Goal: Task Accomplishment & Management: Complete application form

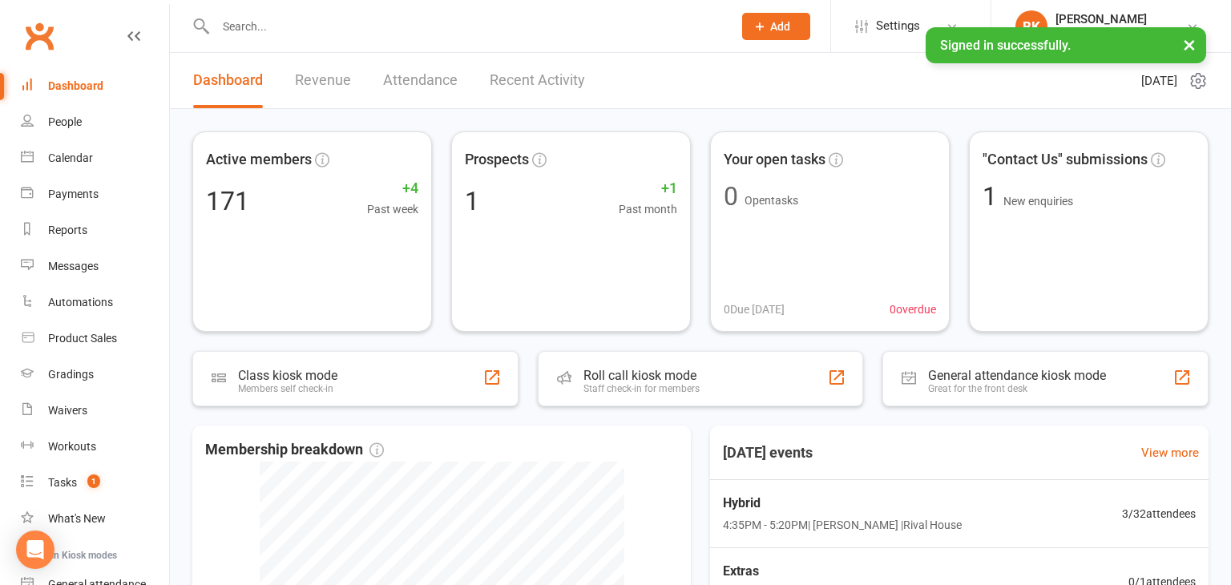
click at [305, 33] on input "text" at bounding box center [466, 26] width 510 height 22
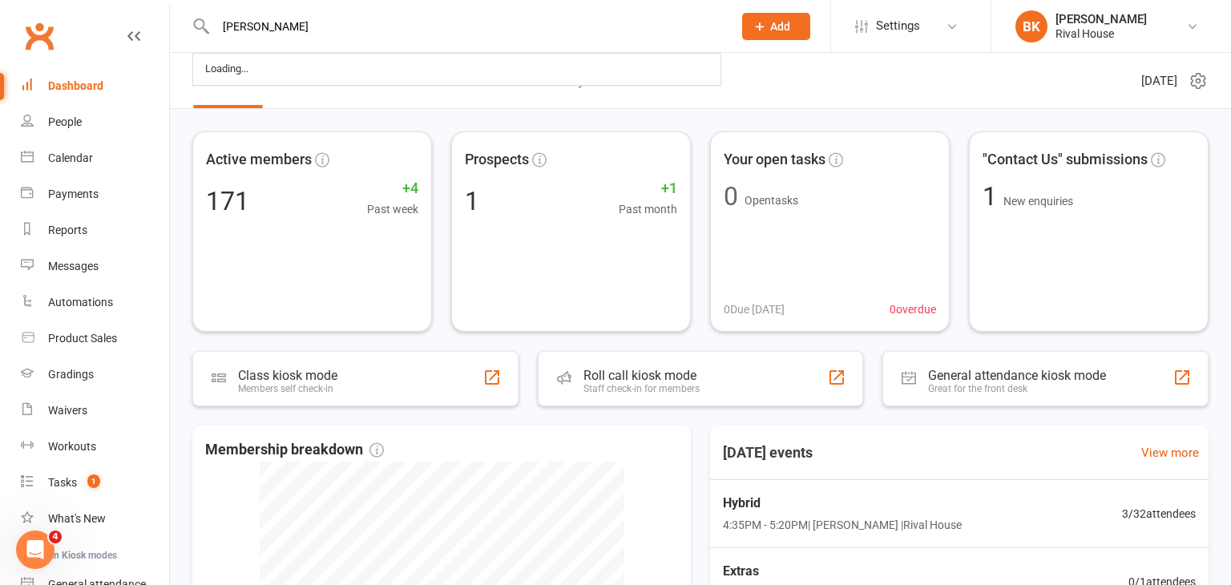
type input "[PERSON_NAME]"
click at [258, 29] on input "text" at bounding box center [466, 26] width 510 height 22
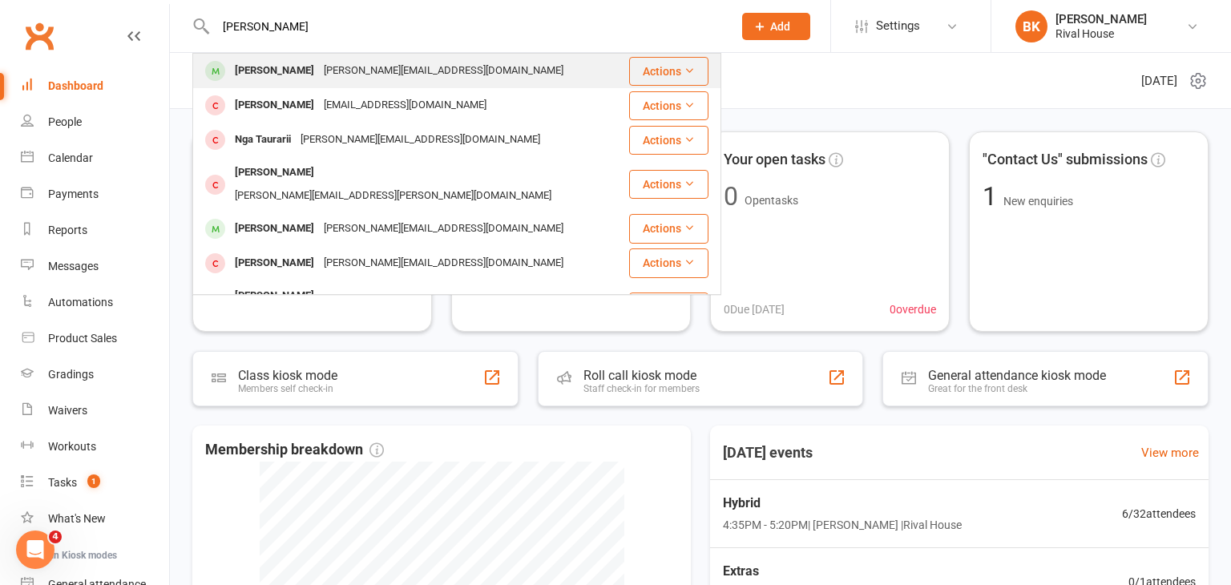
type input "[PERSON_NAME]"
click at [291, 70] on div "[PERSON_NAME]" at bounding box center [274, 70] width 89 height 23
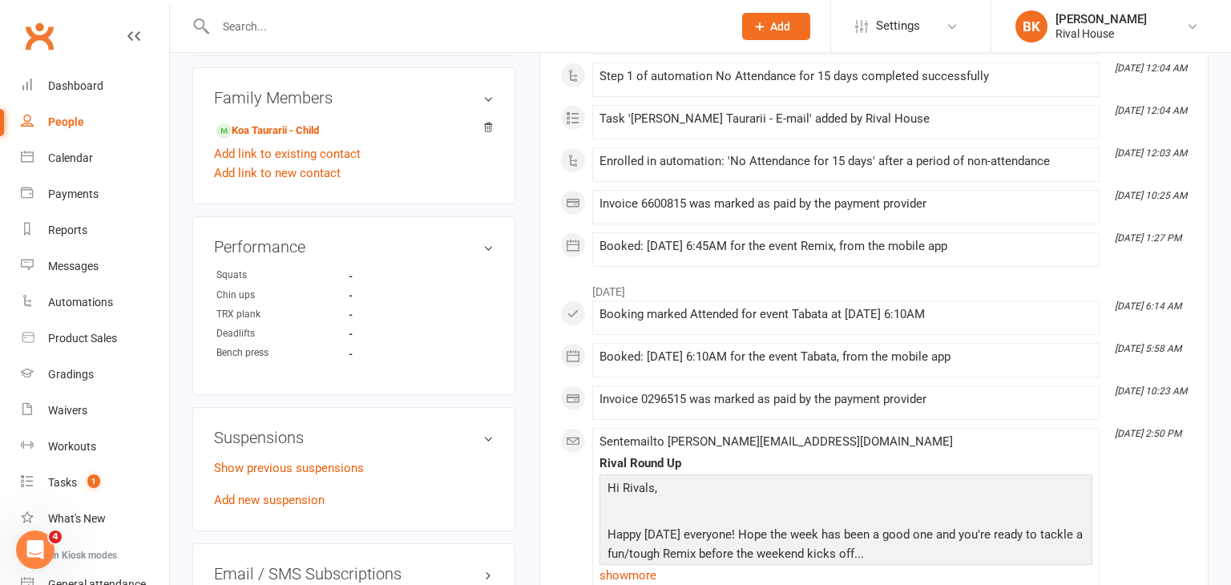
scroll to position [888, 0]
click at [280, 493] on link "Add new suspension" at bounding box center [269, 500] width 111 height 14
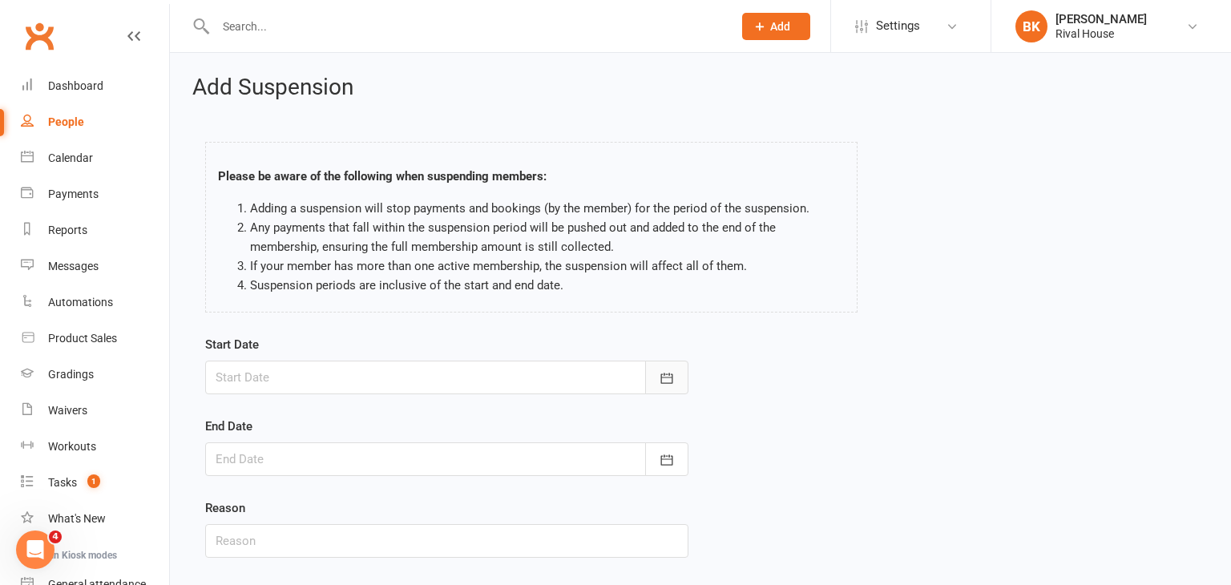
click at [653, 376] on button "button" at bounding box center [666, 378] width 43 height 34
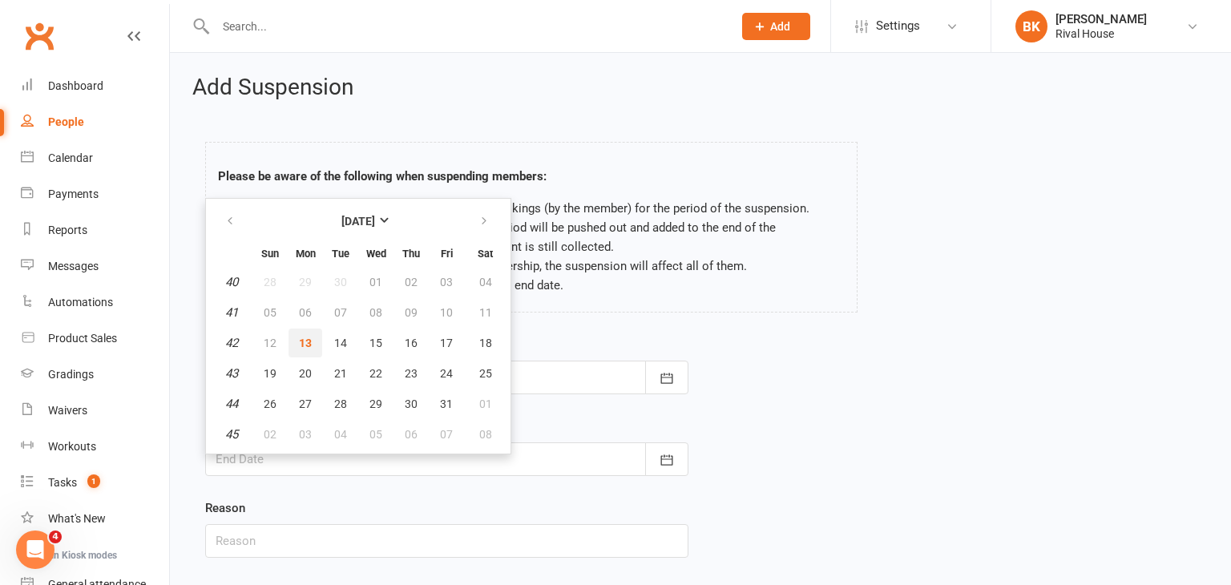
click at [310, 331] on button "13" at bounding box center [305, 343] width 34 height 29
type input "[DATE]"
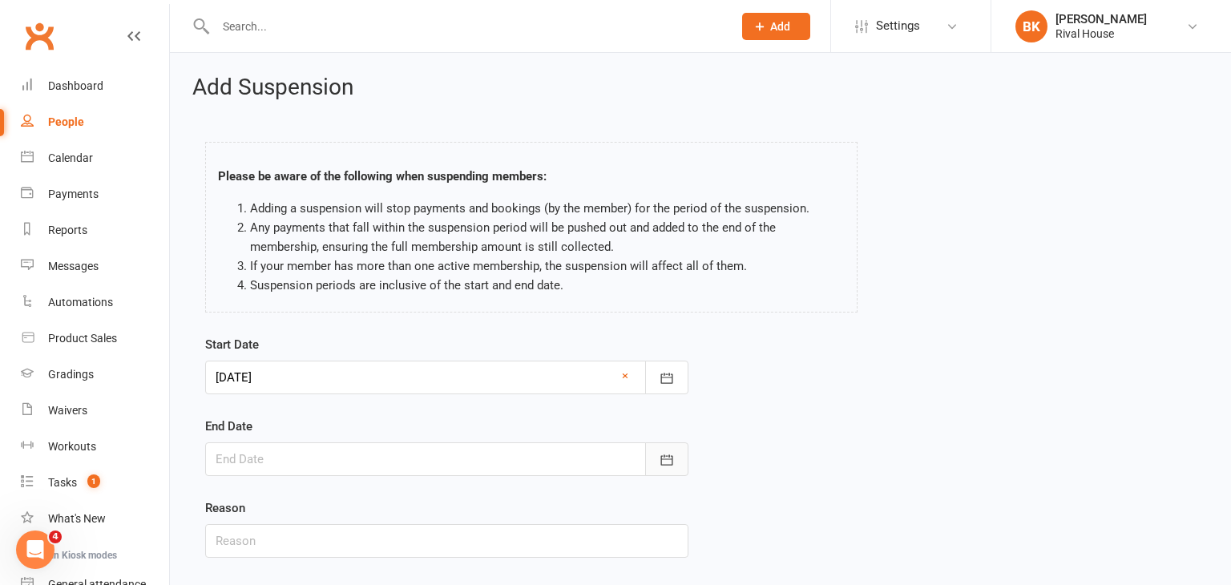
click at [655, 448] on button "button" at bounding box center [666, 459] width 43 height 34
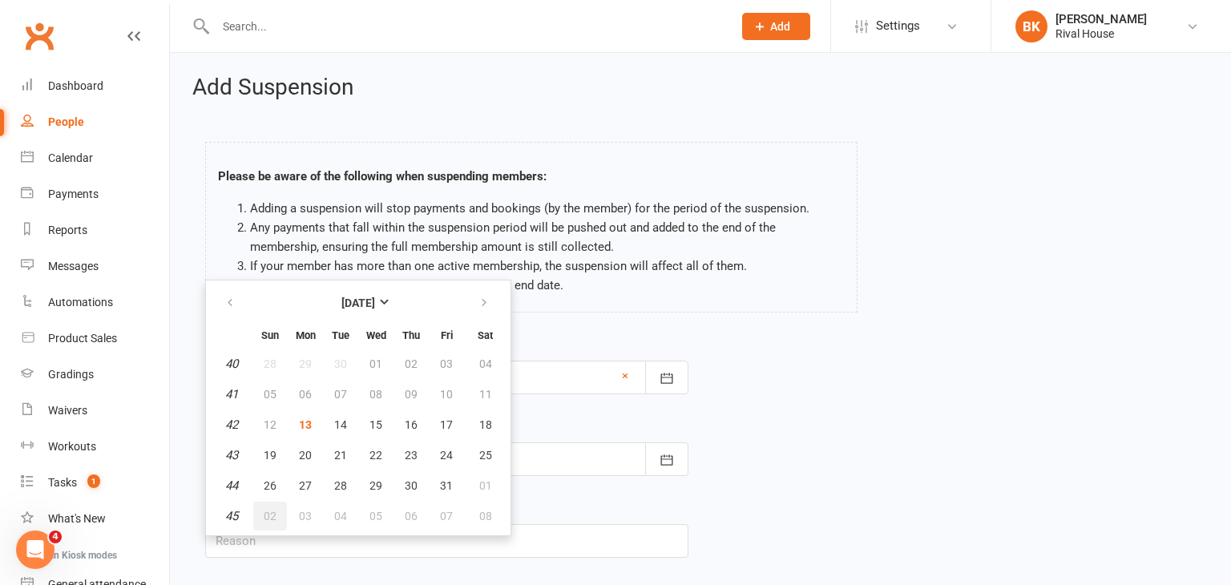
click at [260, 514] on button "02" at bounding box center [270, 516] width 34 height 29
type input "[DATE]"
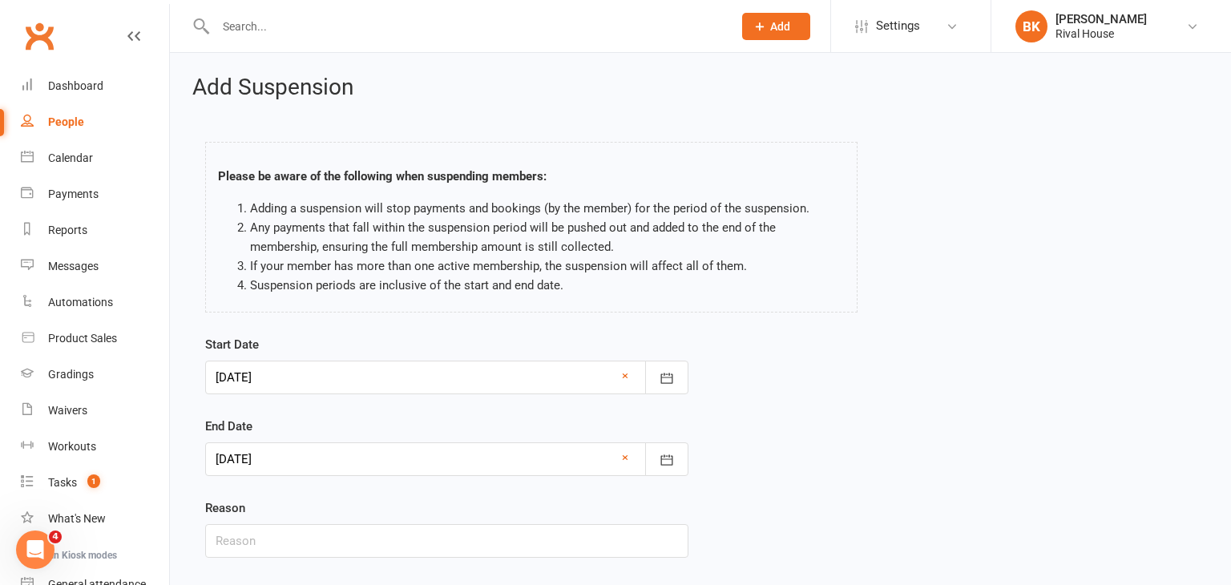
scroll to position [99, 0]
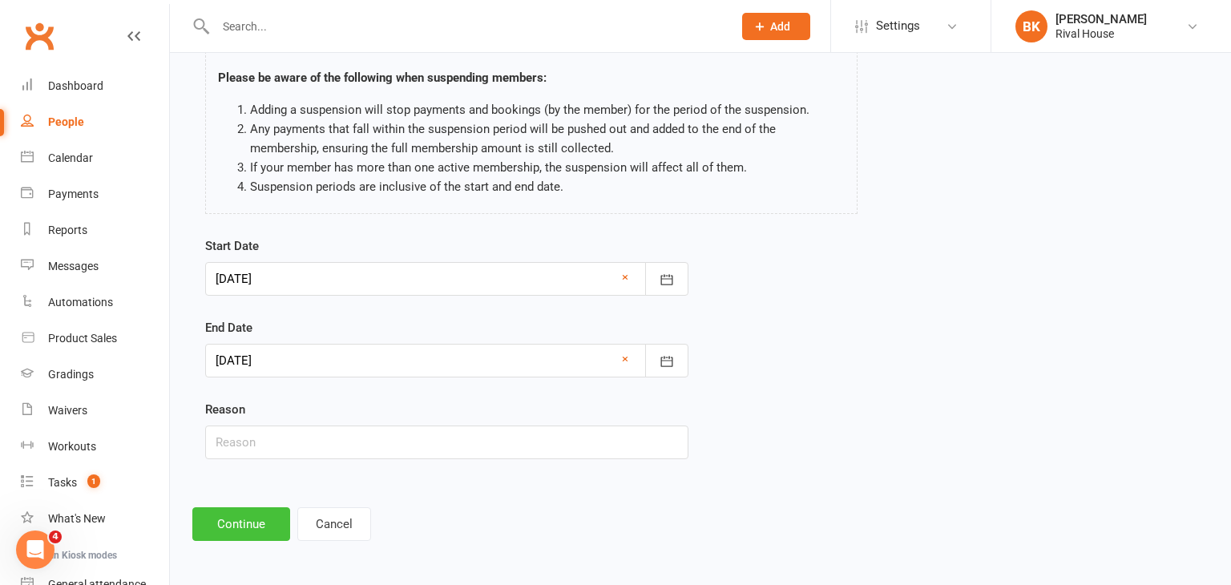
click at [237, 510] on button "Continue" at bounding box center [241, 524] width 98 height 34
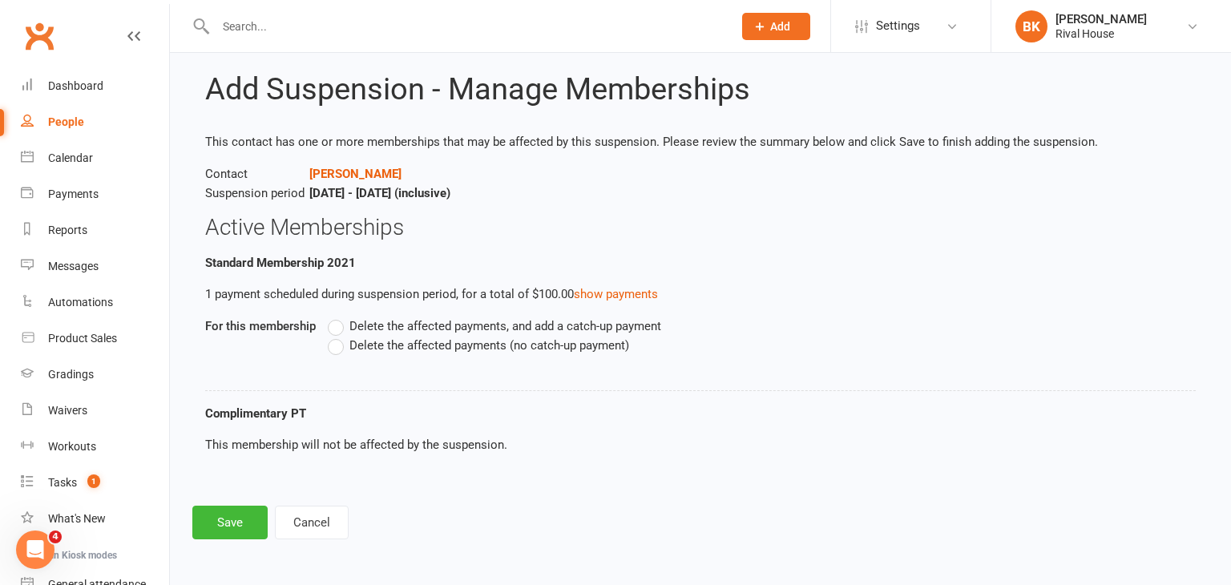
scroll to position [0, 0]
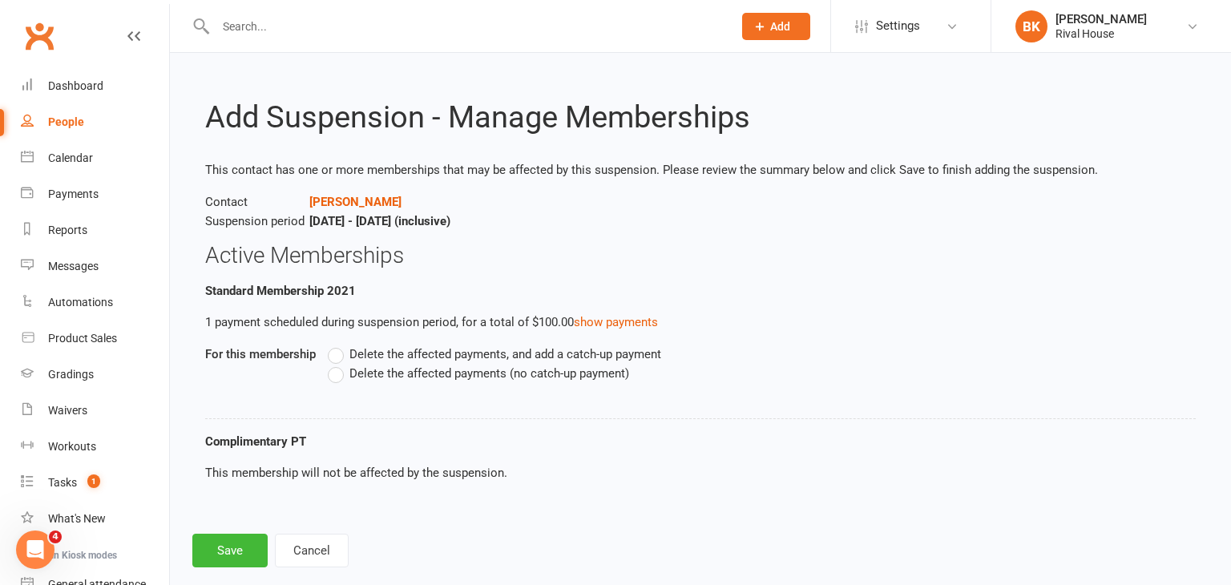
click at [466, 375] on span "Delete the affected payments (no catch-up payment)" at bounding box center [489, 372] width 280 height 17
click at [338, 364] on input "Delete the affected payments (no catch-up payment)" at bounding box center [333, 364] width 10 height 0
click at [212, 546] on button "Save" at bounding box center [229, 551] width 75 height 34
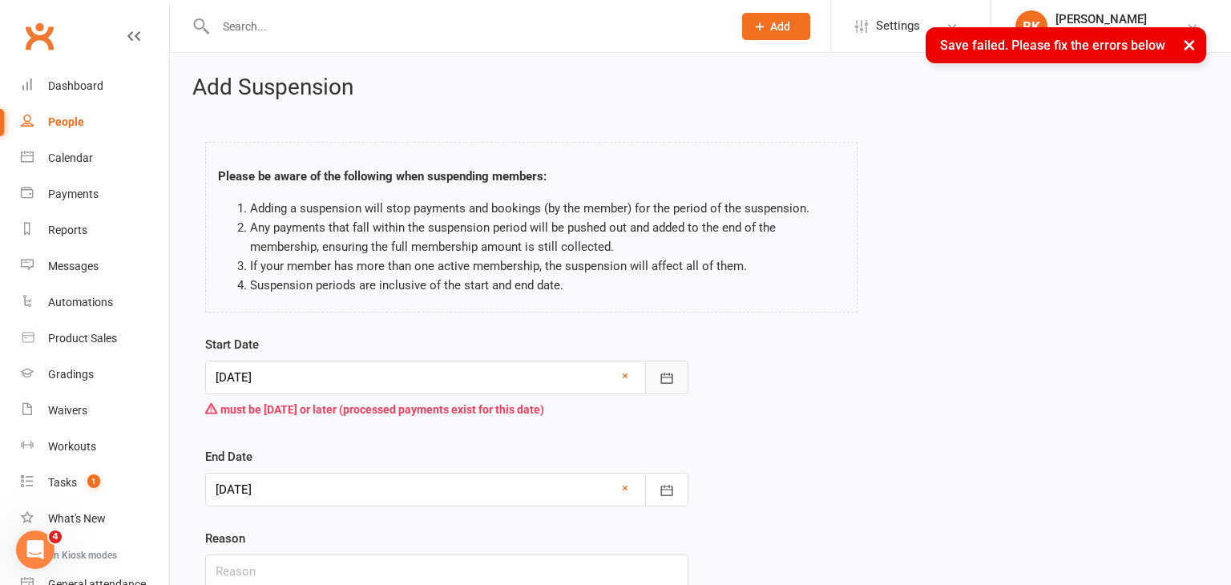
click at [679, 372] on button "button" at bounding box center [666, 378] width 43 height 34
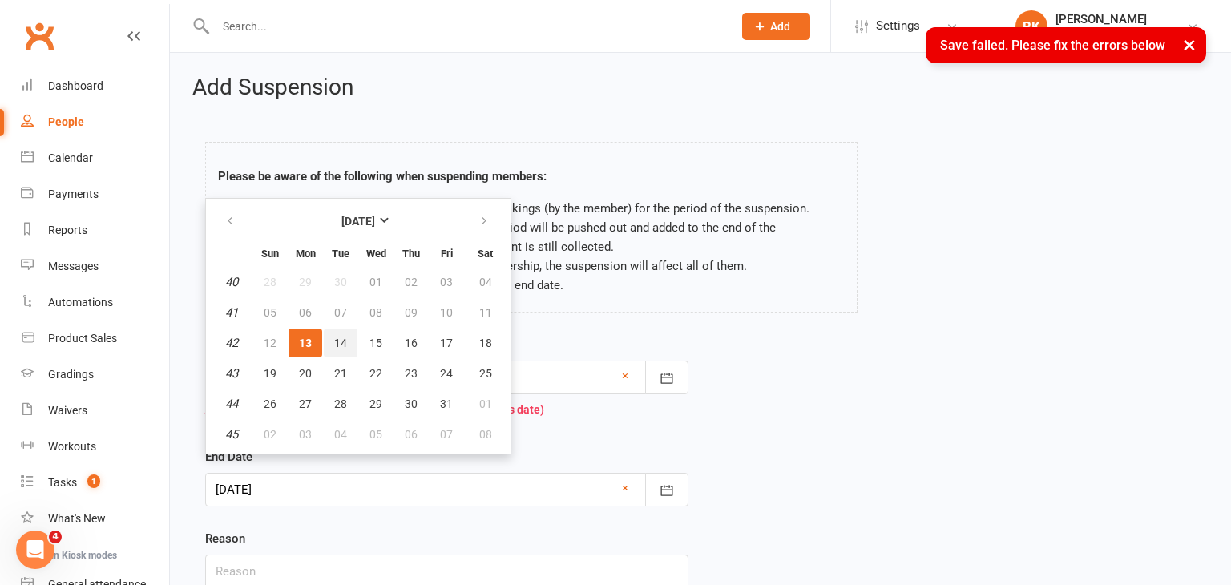
click at [342, 337] on span "14" at bounding box center [340, 343] width 13 height 13
type input "[DATE]"
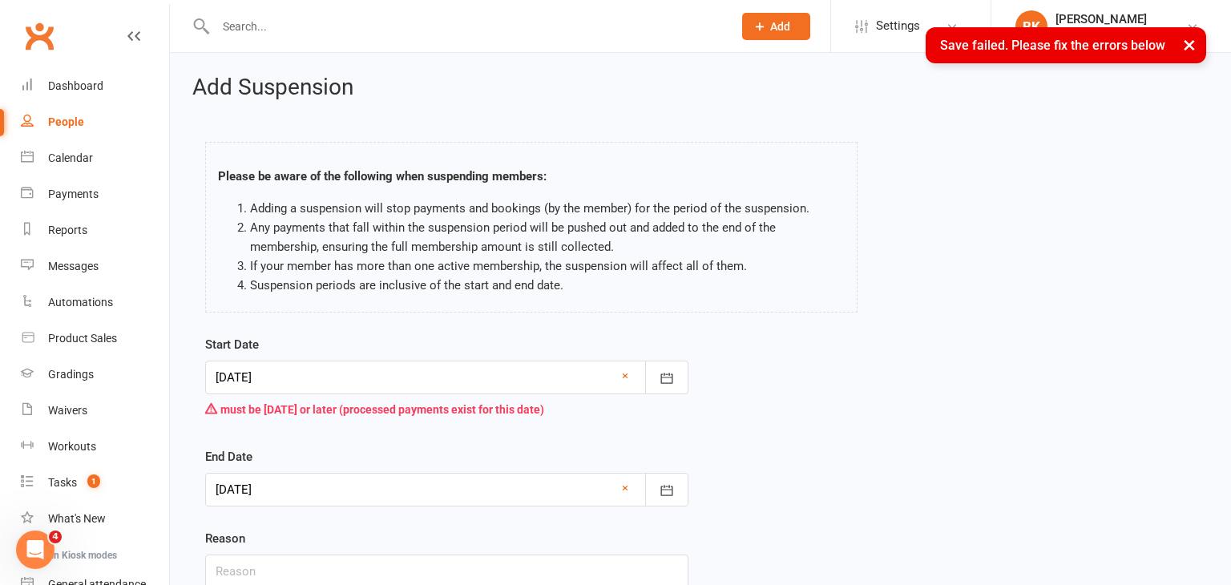
scroll to position [129, 0]
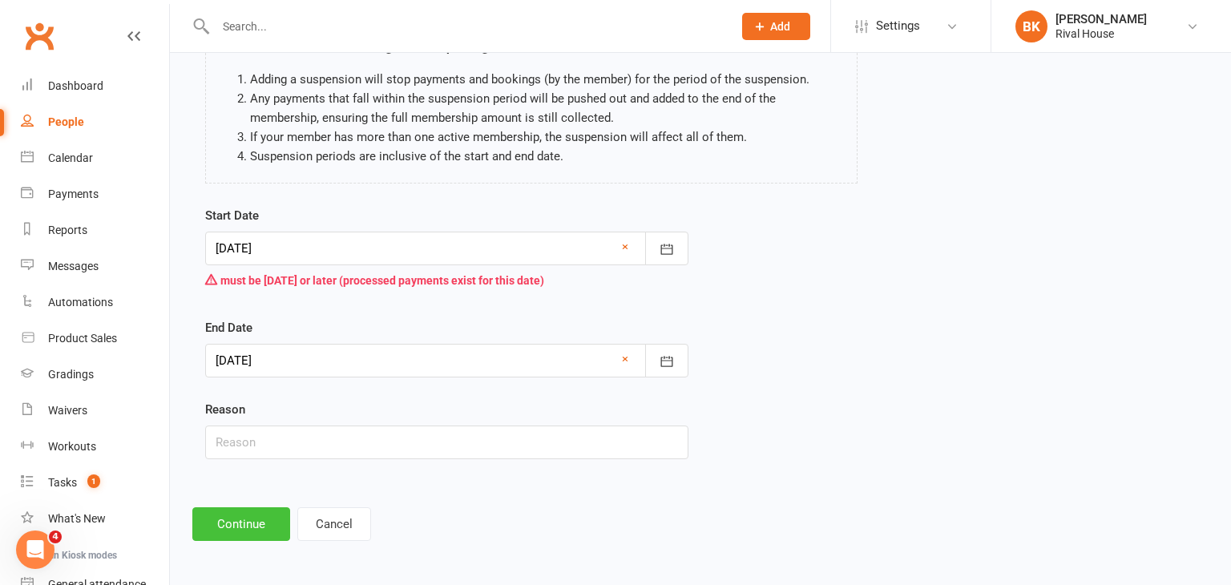
click at [257, 526] on button "Continue" at bounding box center [241, 524] width 98 height 34
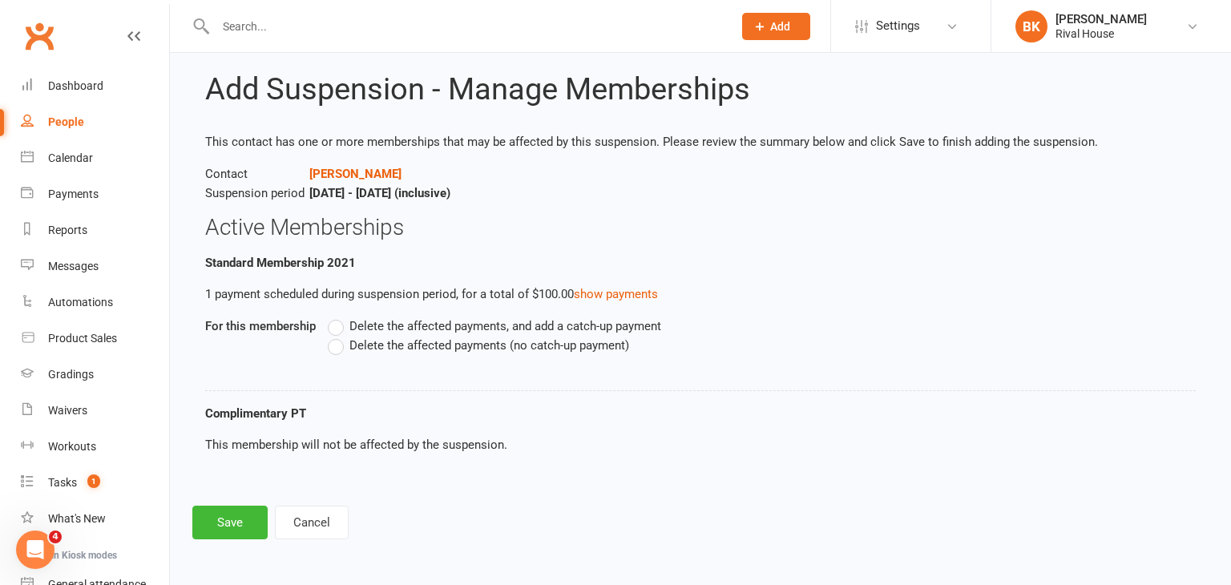
scroll to position [0, 0]
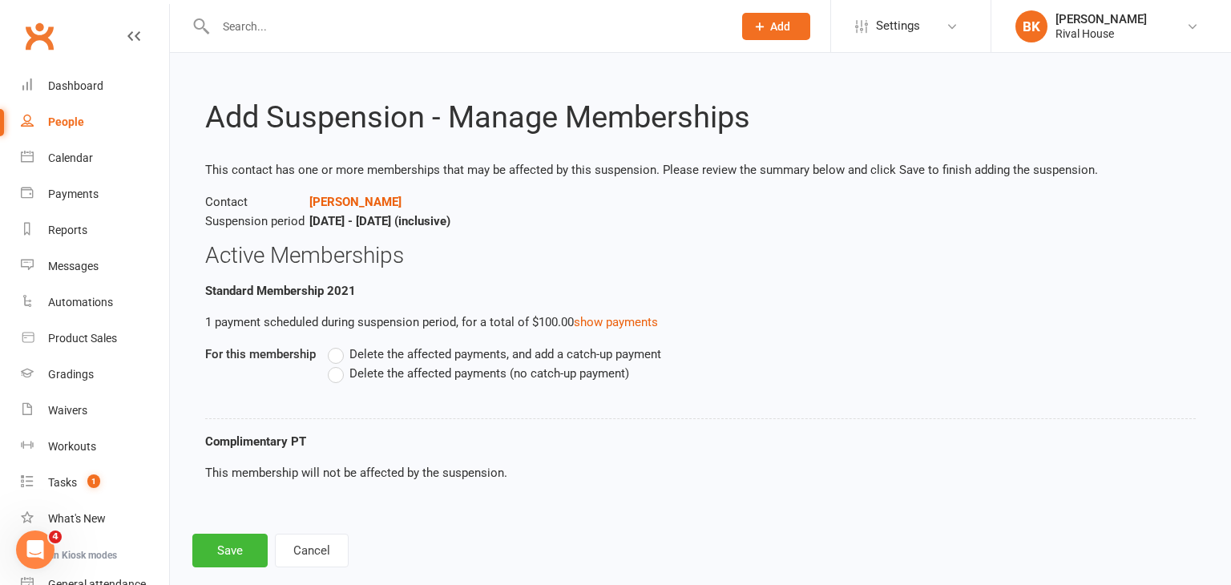
click at [390, 371] on span "Delete the affected payments (no catch-up payment)" at bounding box center [489, 372] width 280 height 17
click at [338, 364] on input "Delete the affected payments (no catch-up payment)" at bounding box center [333, 364] width 10 height 0
click at [247, 550] on button "Save" at bounding box center [229, 551] width 75 height 34
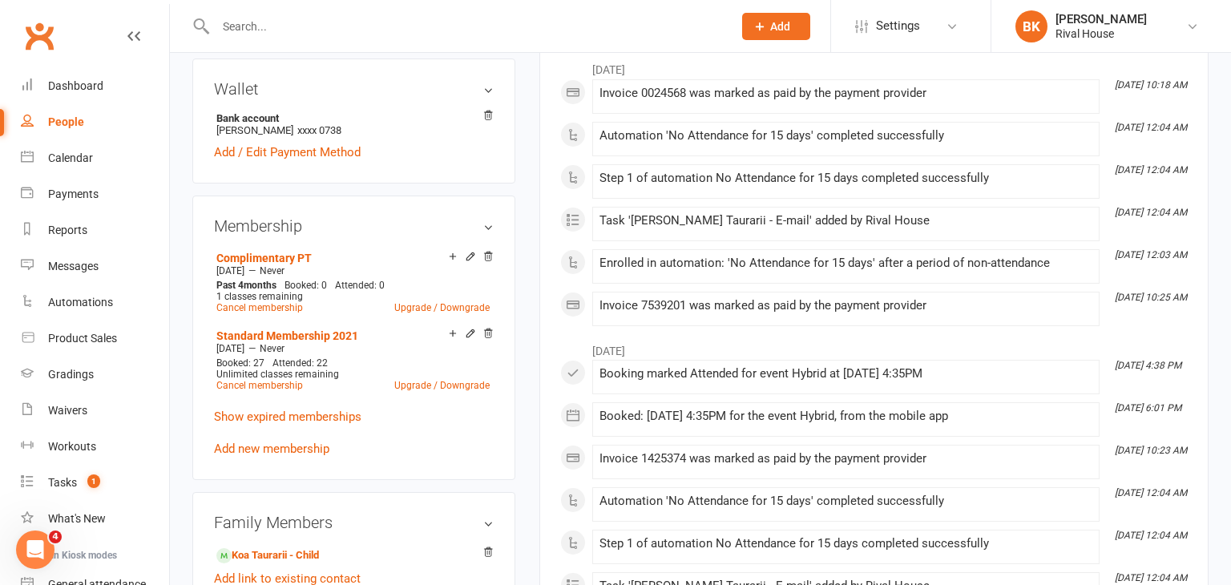
scroll to position [470, 0]
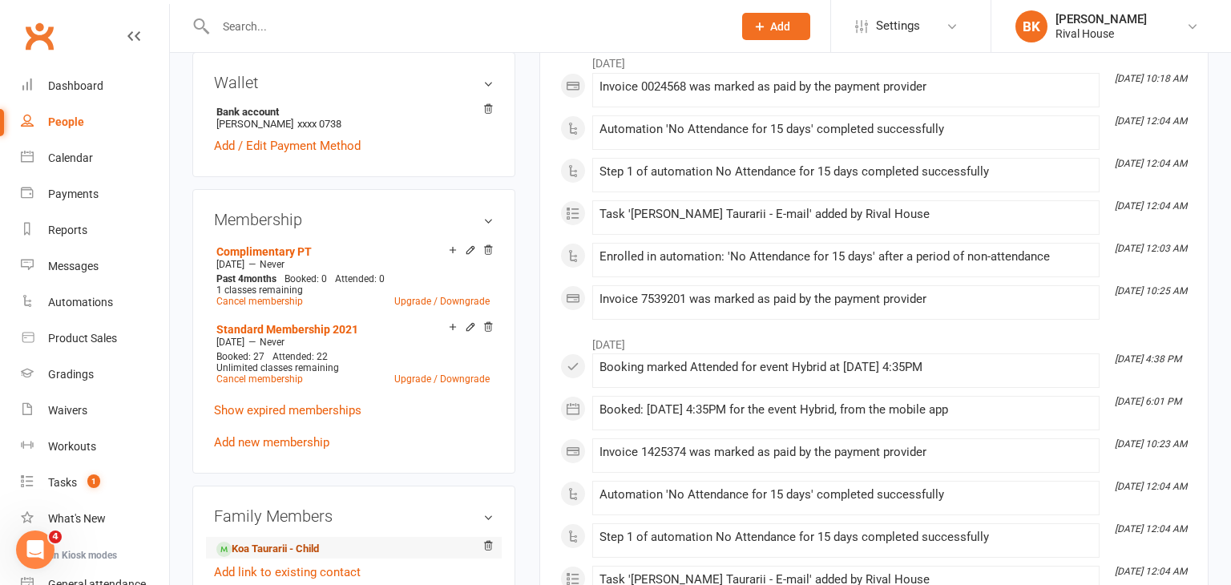
click at [264, 541] on link "Koa Taurarii - Child" at bounding box center [267, 549] width 103 height 17
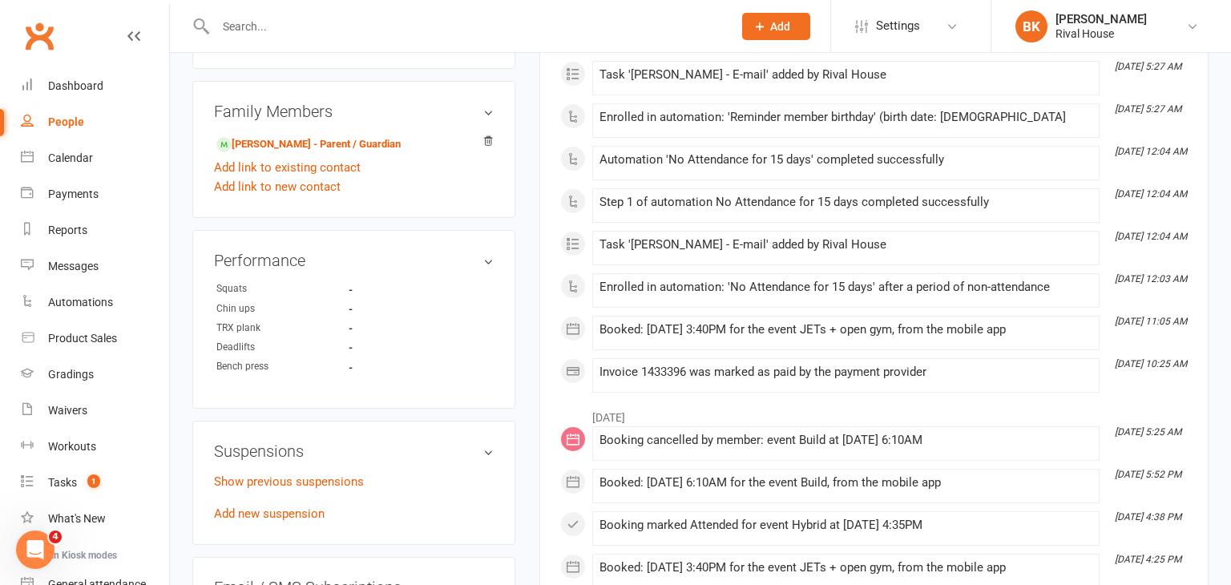
scroll to position [875, 0]
click at [272, 506] on link "Add new suspension" at bounding box center [269, 513] width 111 height 14
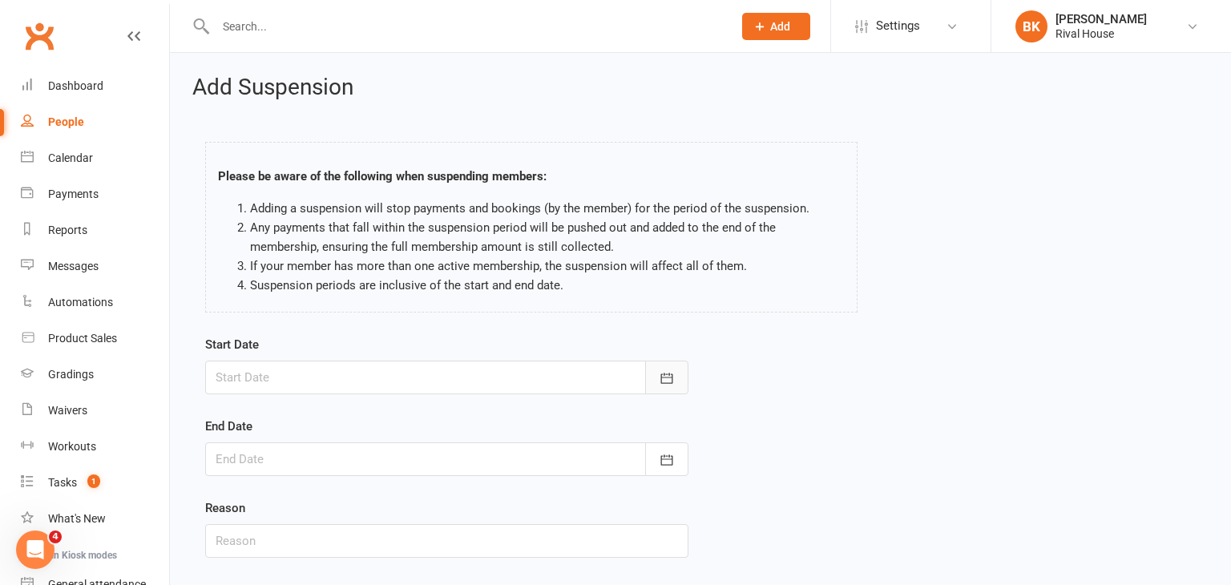
click at [670, 367] on button "button" at bounding box center [666, 378] width 43 height 34
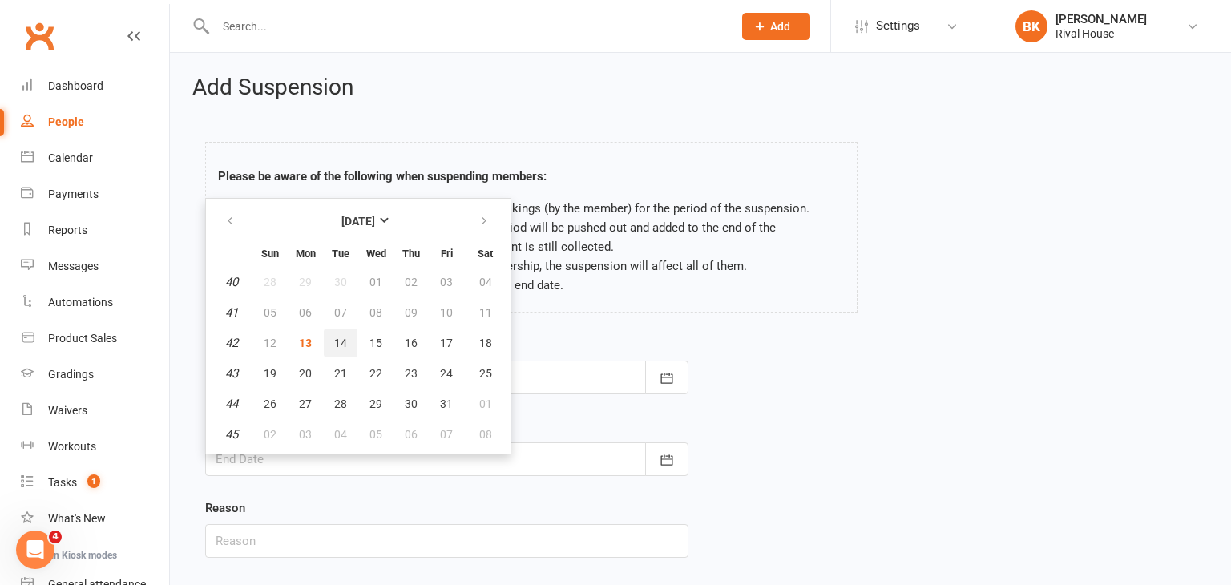
click at [331, 337] on button "14" at bounding box center [341, 343] width 34 height 29
type input "[DATE]"
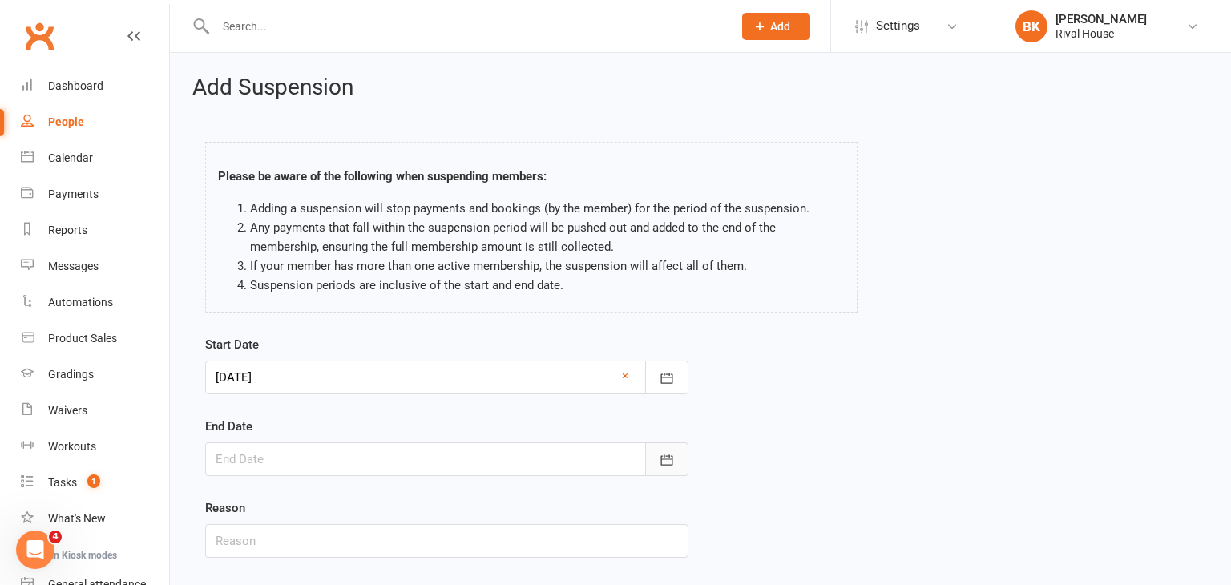
click at [668, 457] on icon "button" at bounding box center [667, 460] width 16 height 16
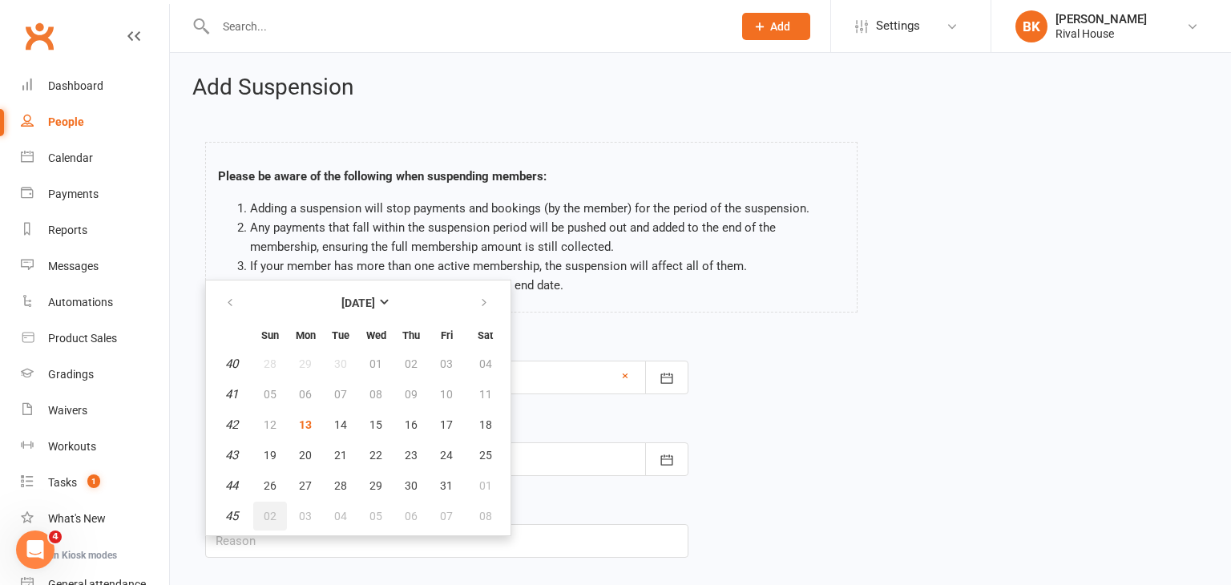
click at [273, 502] on button "02" at bounding box center [270, 516] width 34 height 29
type input "[DATE]"
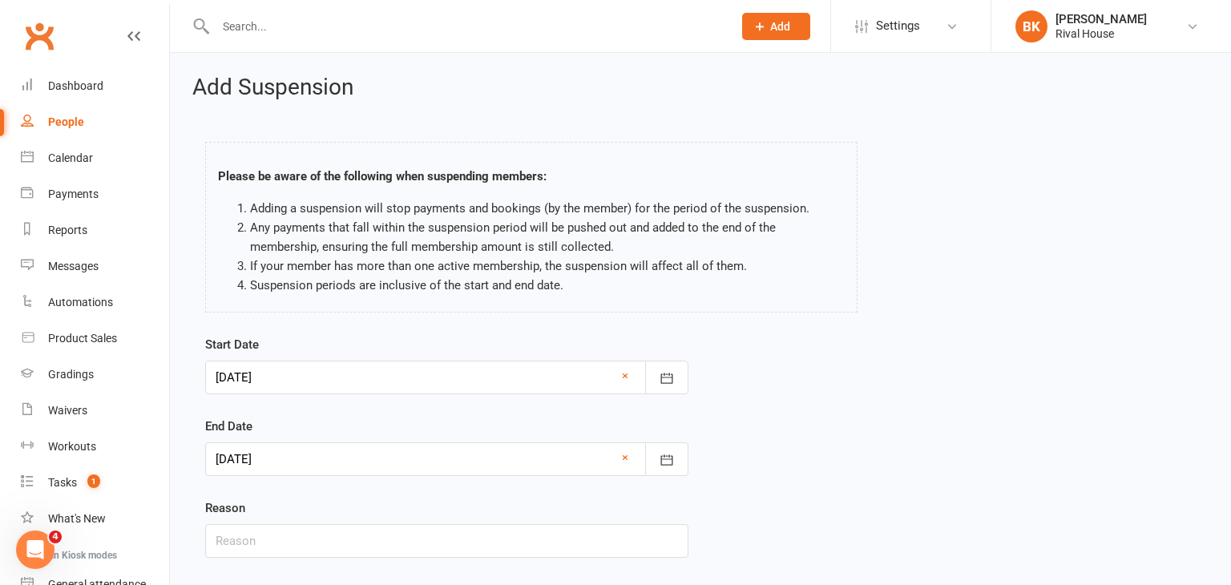
scroll to position [99, 0]
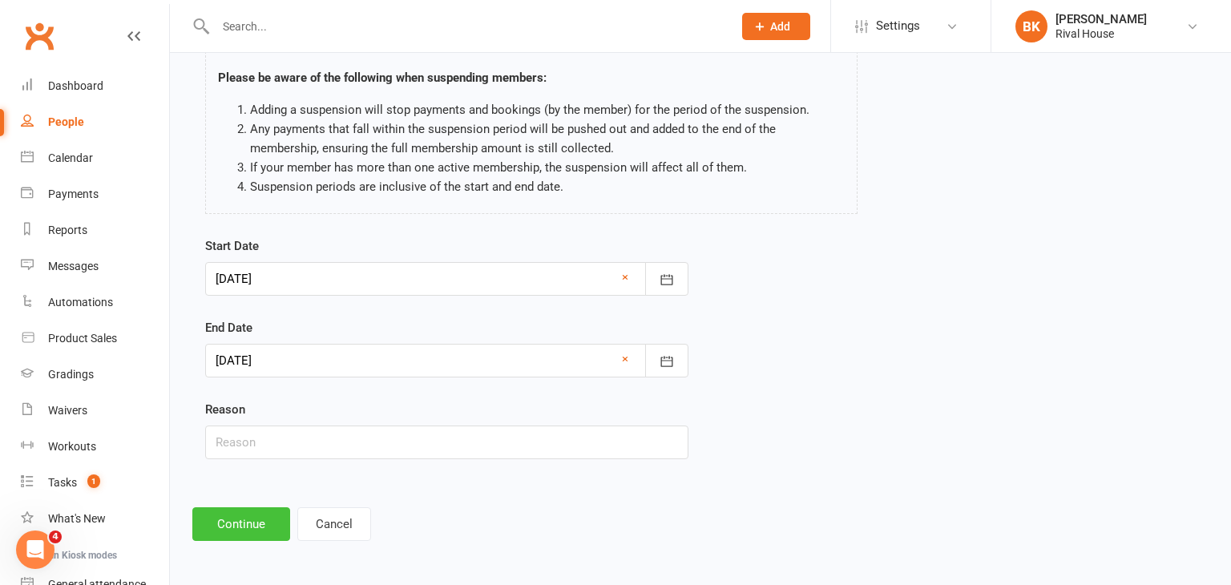
click at [256, 513] on button "Continue" at bounding box center [241, 524] width 98 height 34
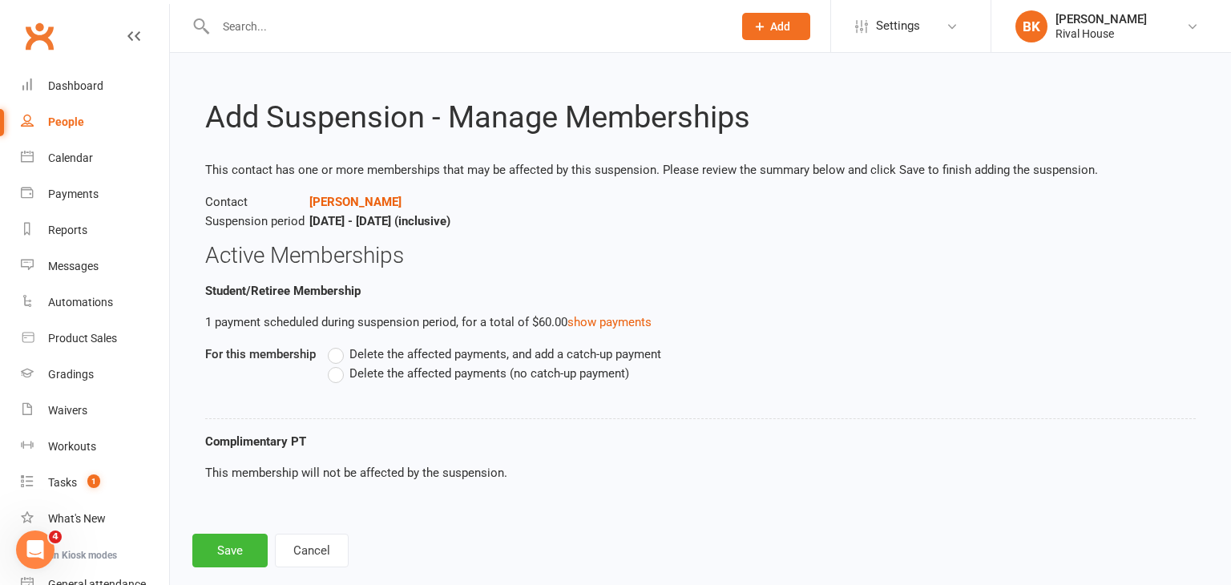
click at [389, 373] on span "Delete the affected payments (no catch-up payment)" at bounding box center [489, 372] width 280 height 17
click at [338, 364] on input "Delete the affected payments (no catch-up payment)" at bounding box center [333, 364] width 10 height 0
click at [232, 553] on button "Save" at bounding box center [229, 551] width 75 height 34
